Goal: Check status: Check status

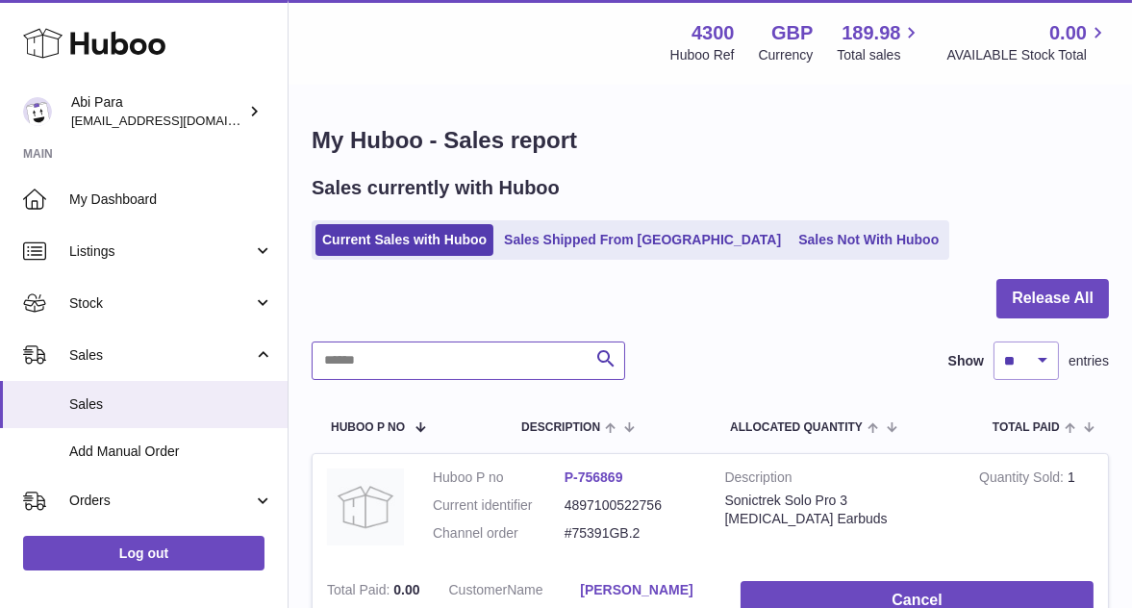
click at [437, 373] on input "text" at bounding box center [469, 360] width 314 height 38
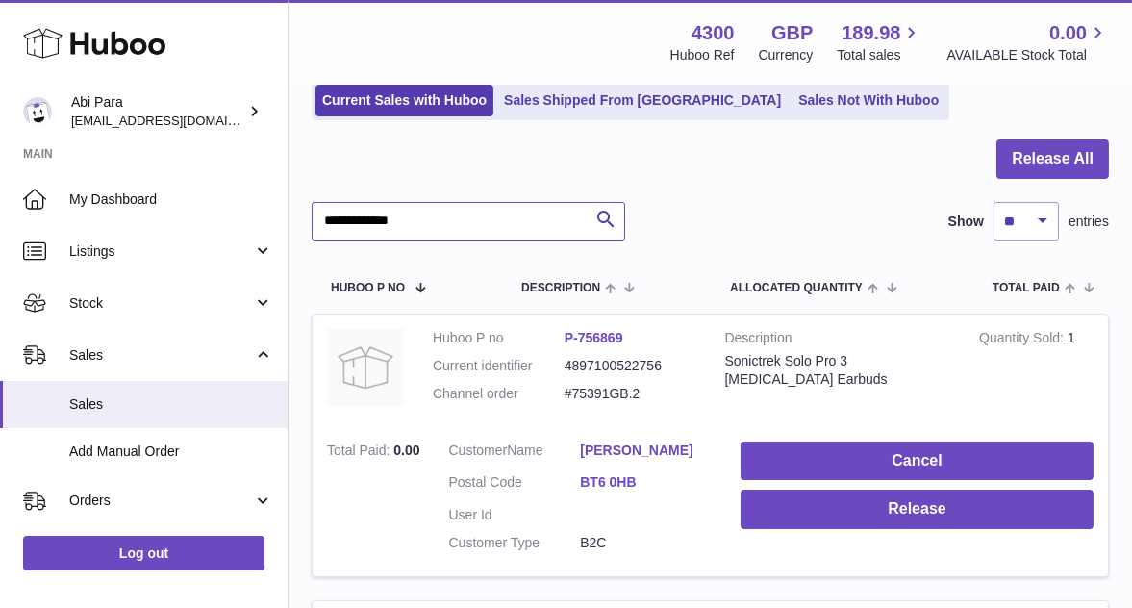
scroll to position [143, 0]
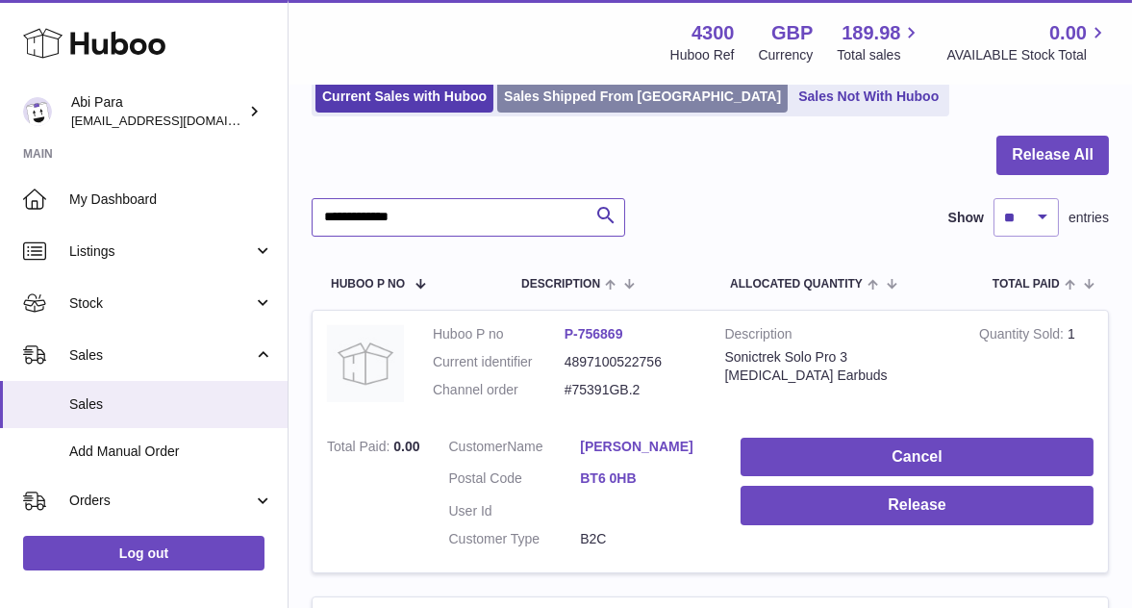
type input "**********"
click at [588, 95] on link "Sales Shipped From [GEOGRAPHIC_DATA]" at bounding box center [642, 97] width 290 height 32
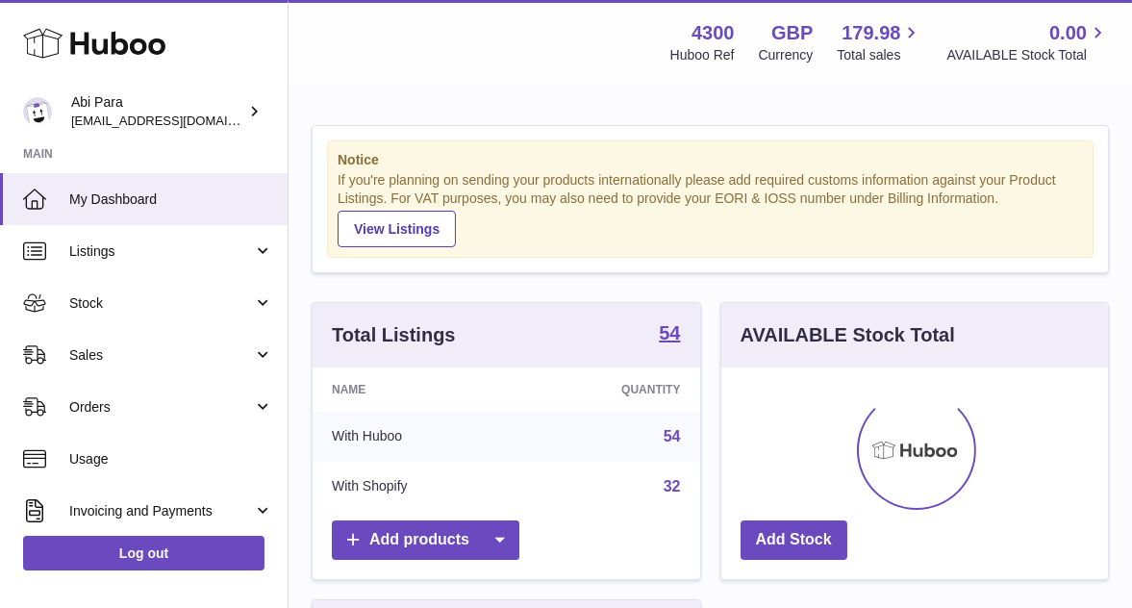
scroll to position [300, 387]
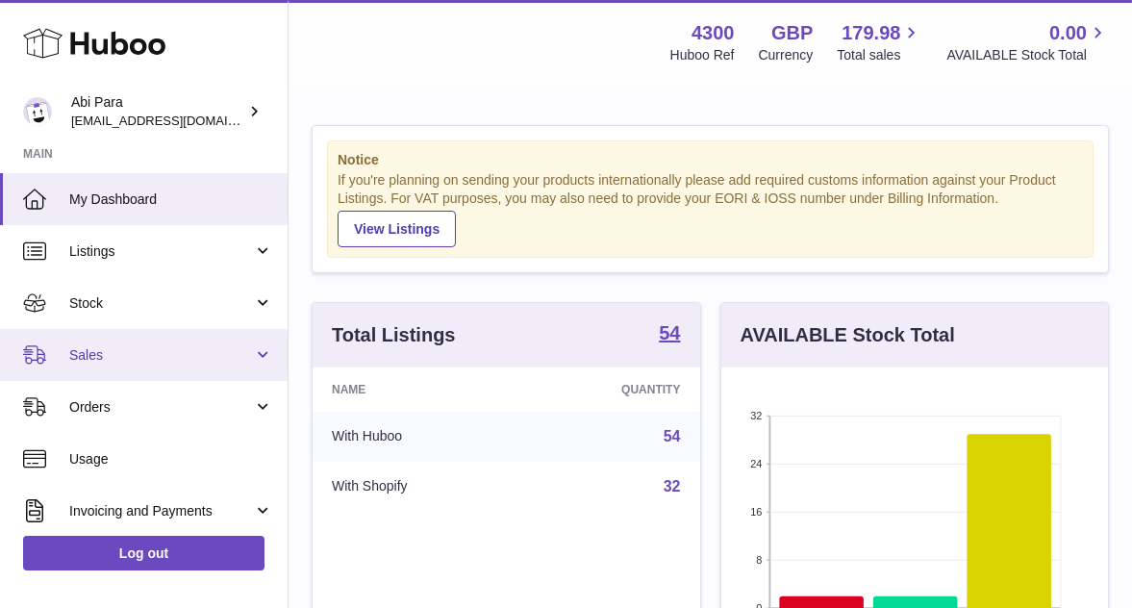
click at [170, 359] on span "Sales" at bounding box center [161, 355] width 184 height 18
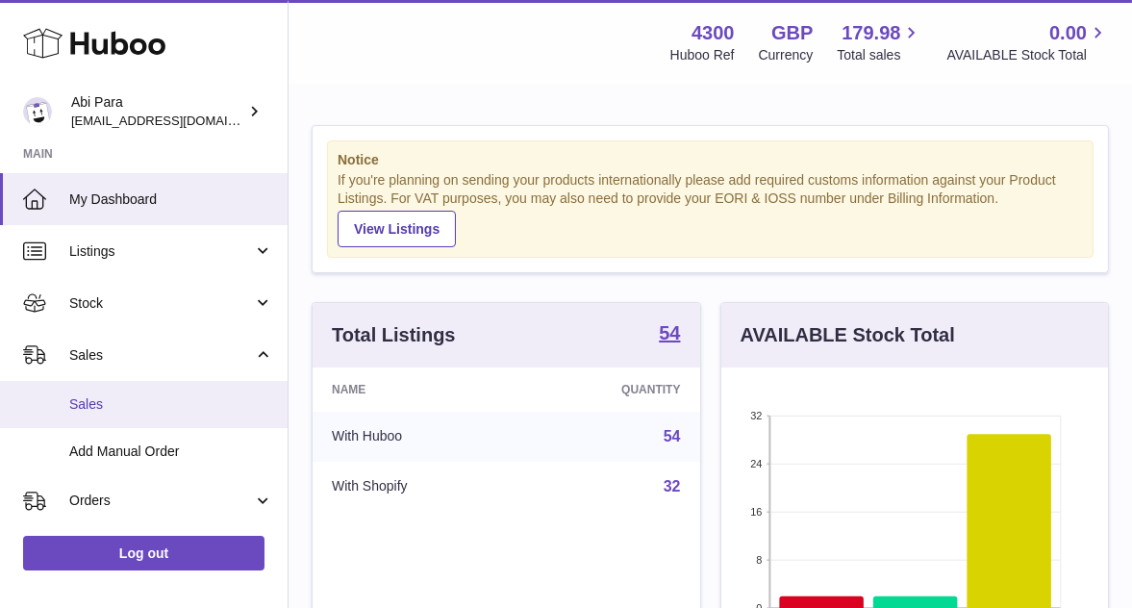
click at [95, 401] on span "Sales" at bounding box center [171, 404] width 204 height 18
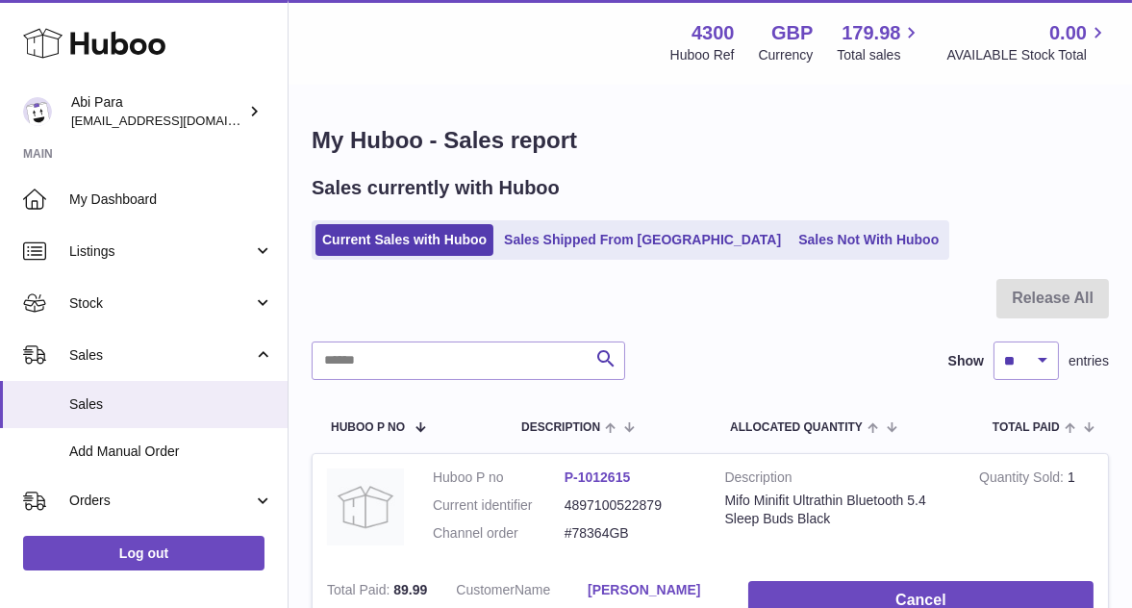
click at [575, 240] on link "Sales Shipped From [GEOGRAPHIC_DATA]" at bounding box center [642, 240] width 290 height 32
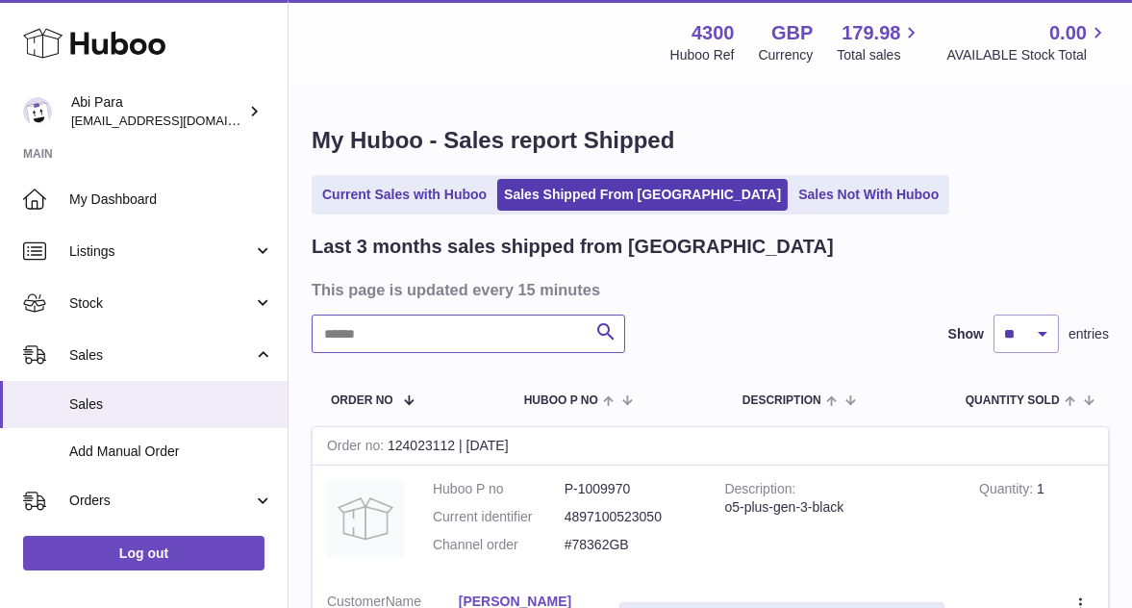
click at [491, 339] on input "text" at bounding box center [469, 333] width 314 height 38
type input "*"
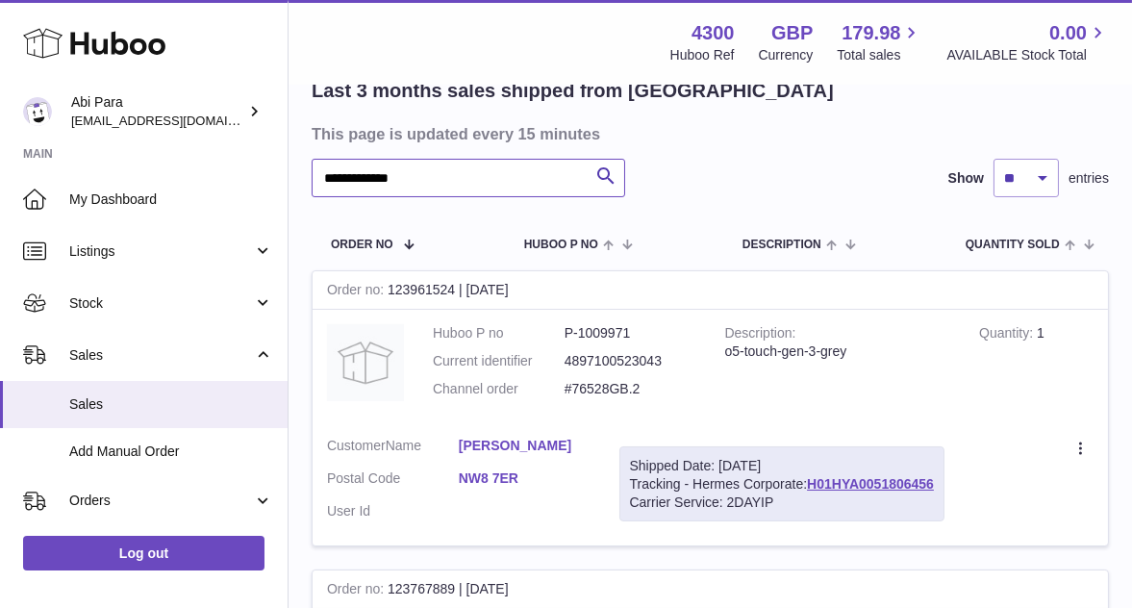
scroll to position [159, 0]
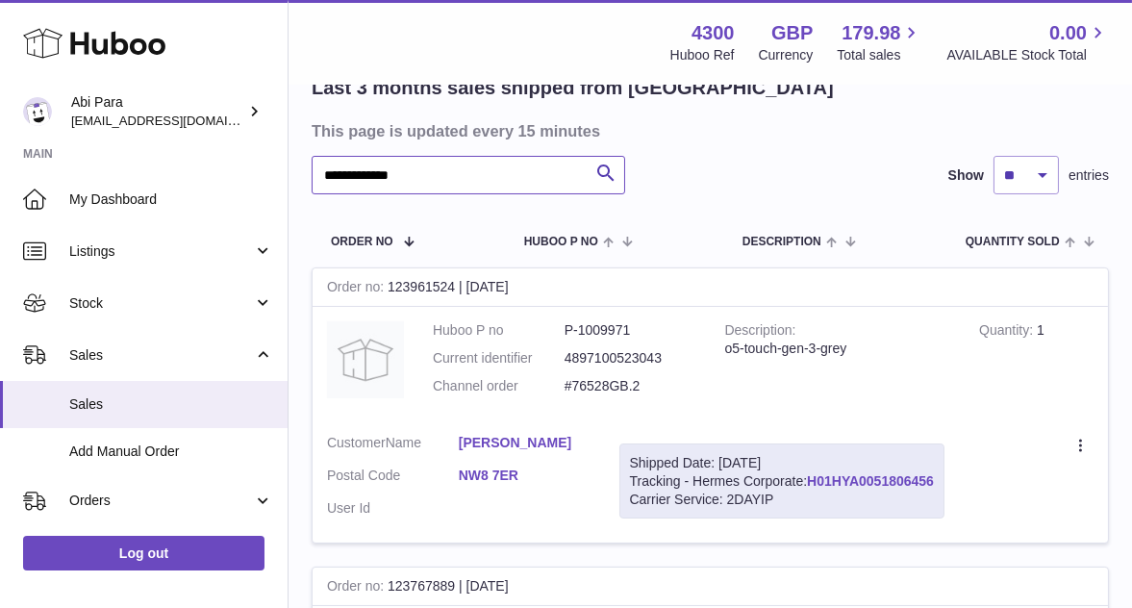
type input "**********"
click at [845, 479] on link "H01HYA0051806456" at bounding box center [870, 480] width 127 height 15
